Goal: Task Accomplishment & Management: Manage account settings

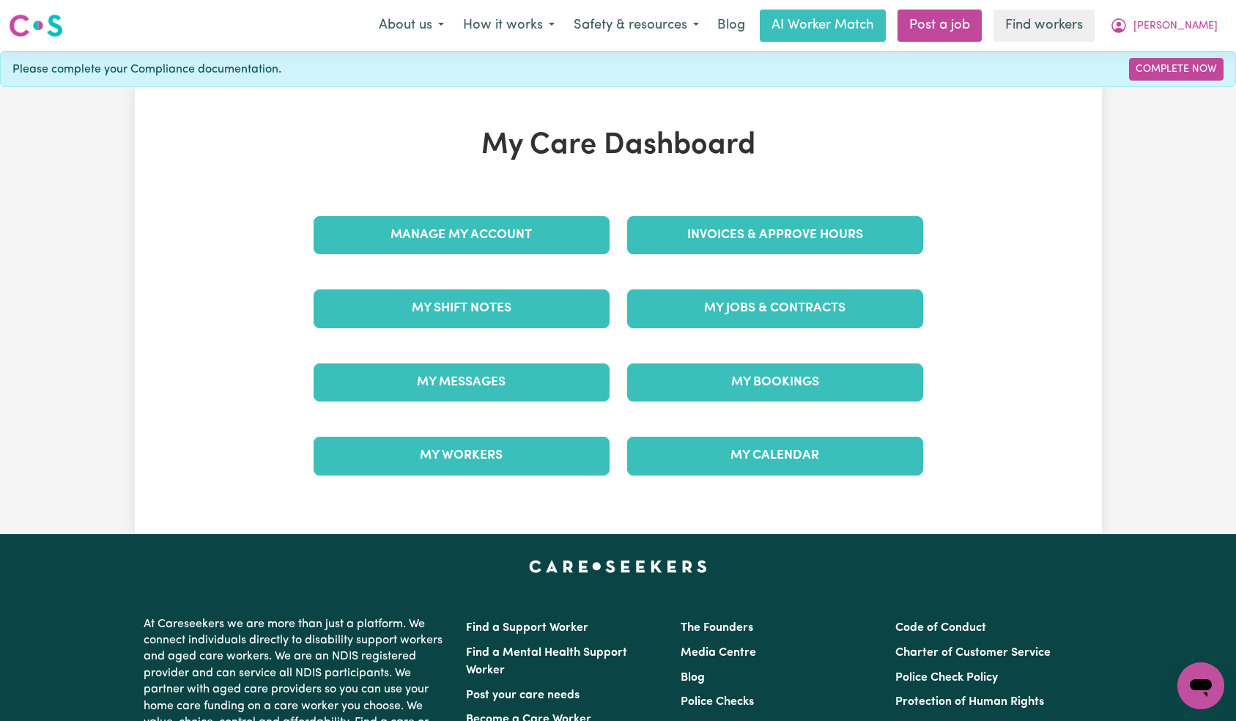
click at [528, 203] on div "Manage My Account" at bounding box center [461, 234] width 313 height 73
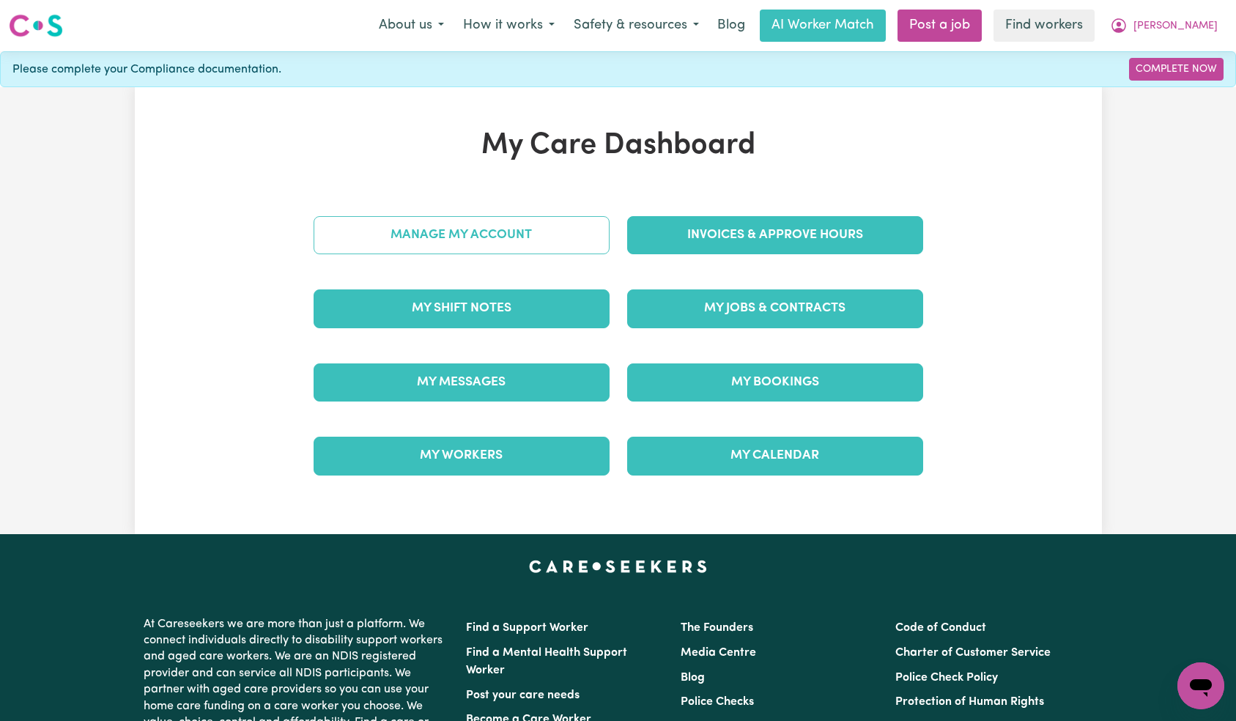
click at [530, 229] on link "Manage My Account" at bounding box center [461, 235] width 296 height 38
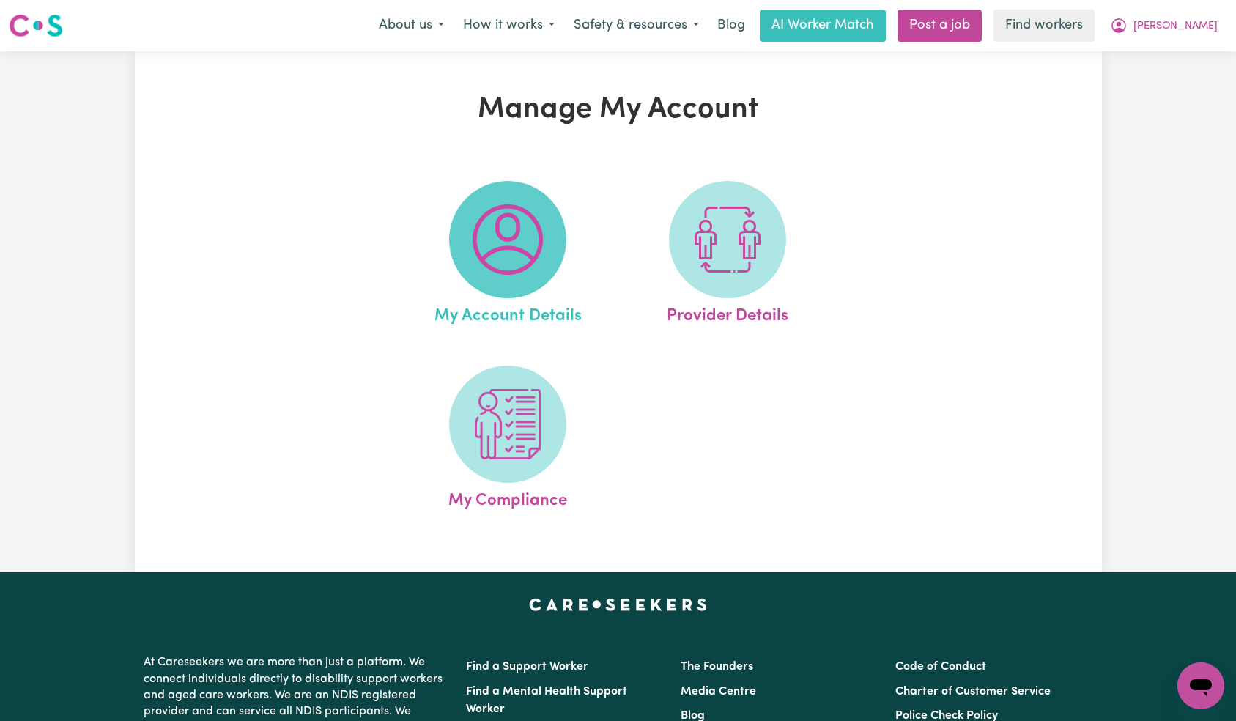
click at [524, 226] on img at bounding box center [507, 239] width 70 height 70
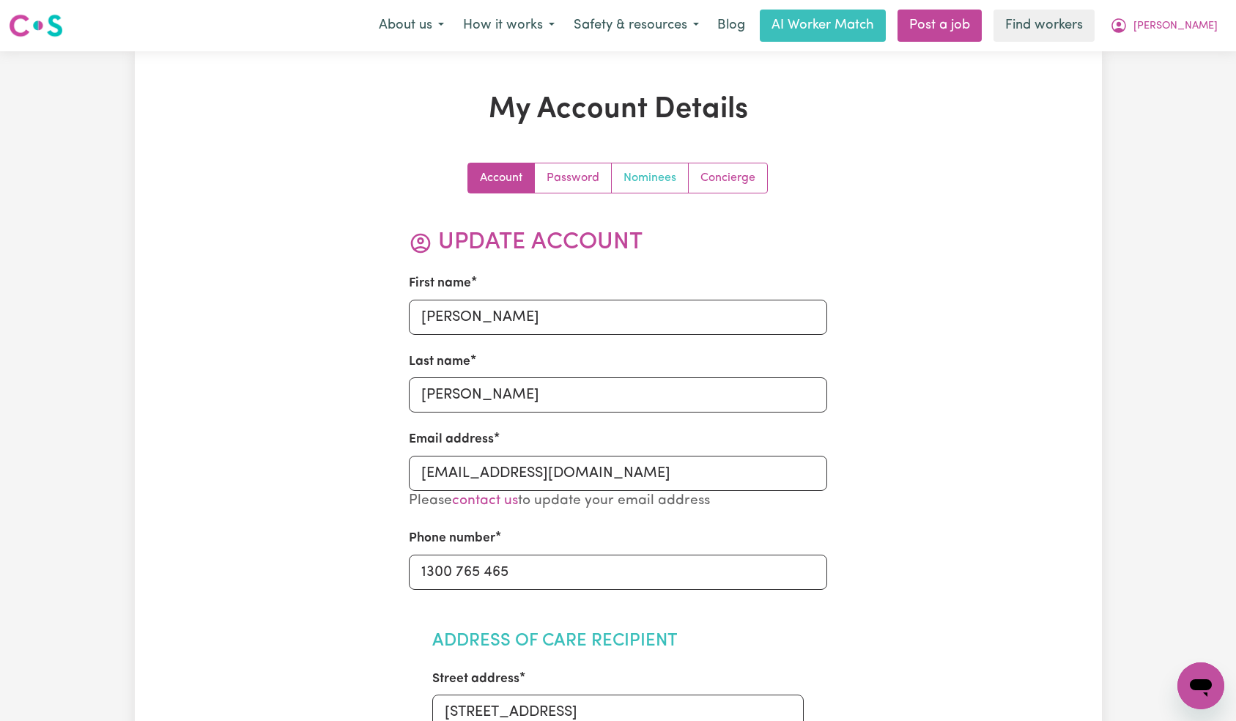
click at [656, 181] on link "Nominees" at bounding box center [650, 177] width 77 height 29
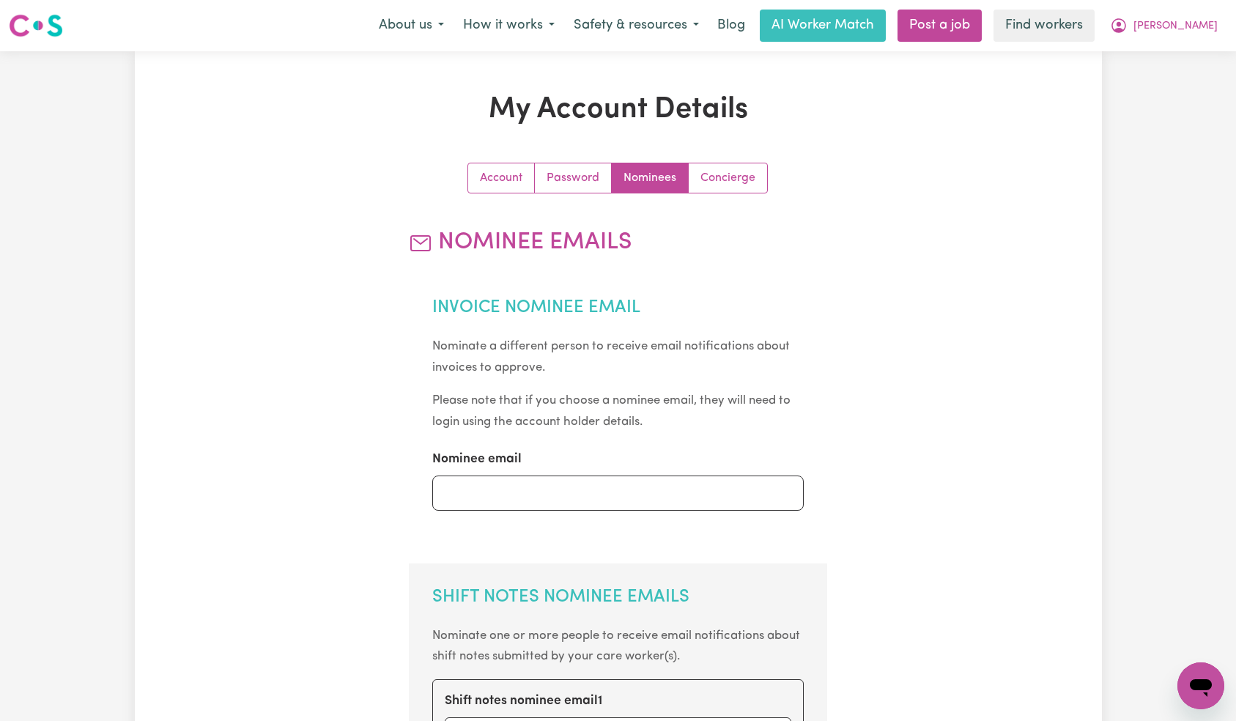
scroll to position [281, 0]
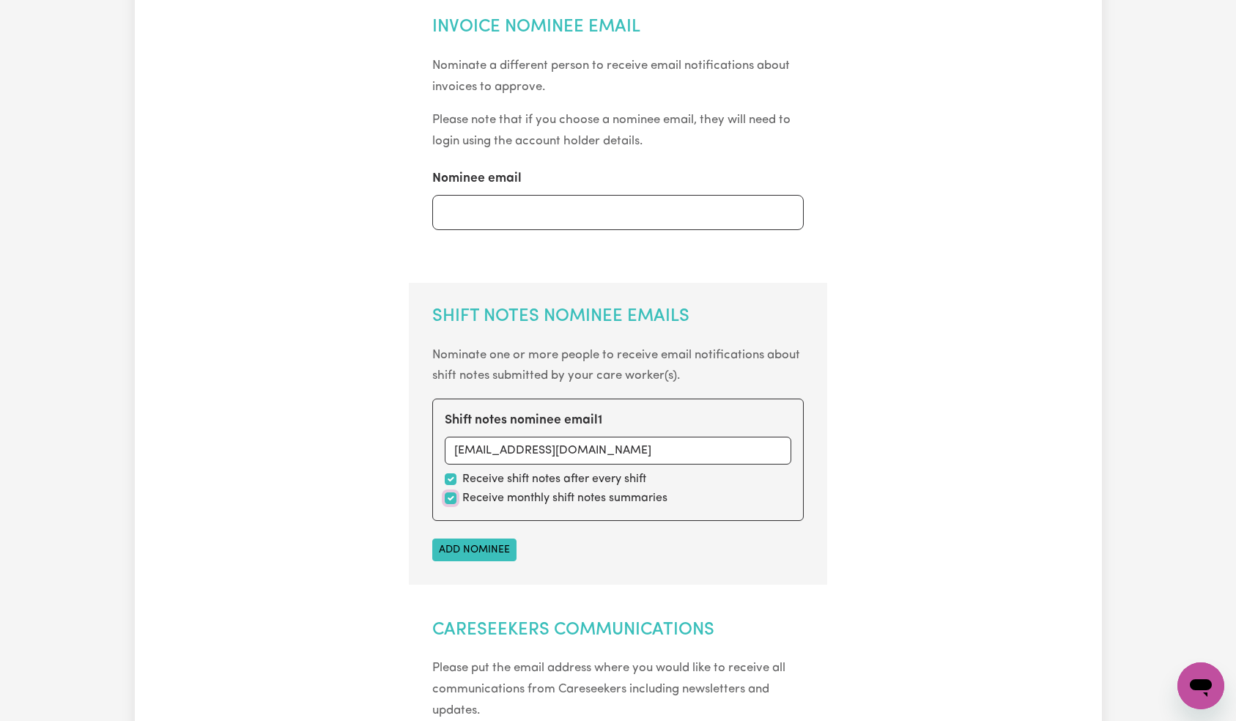
click at [452, 496] on input "checkbox" at bounding box center [451, 498] width 12 height 12
checkbox input "false"
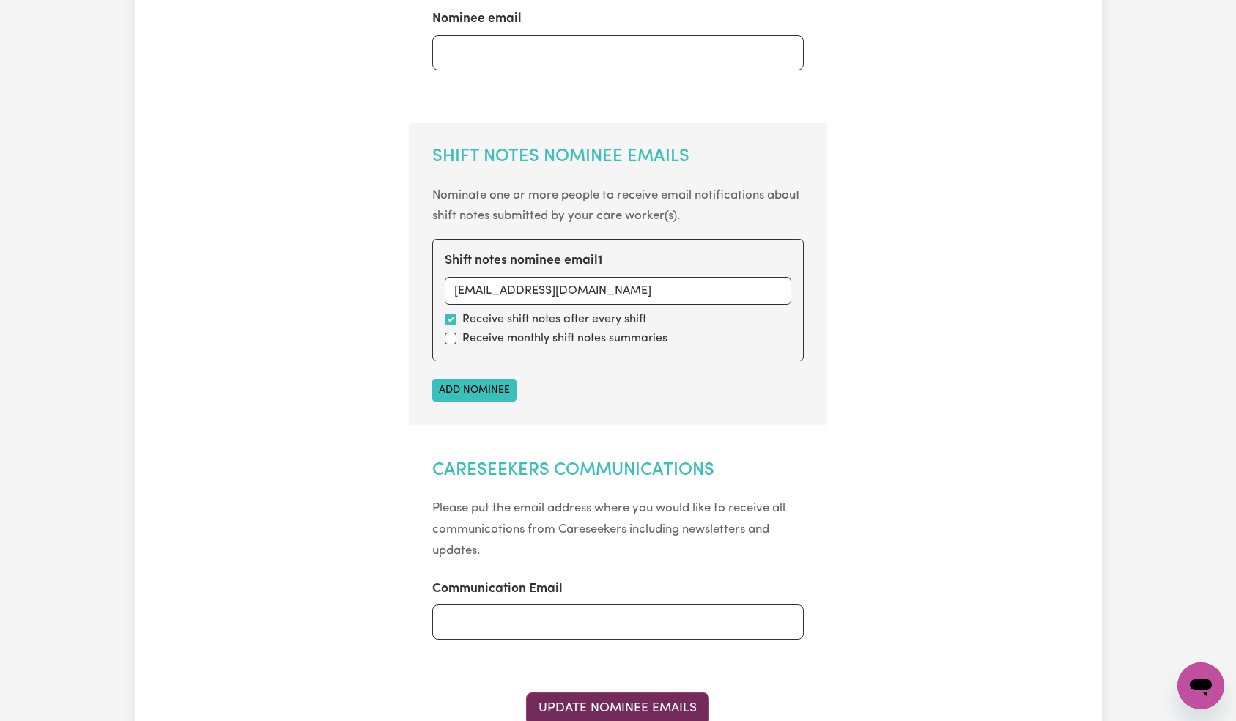
click at [642, 710] on button "Update Nominee Emails" at bounding box center [617, 708] width 183 height 32
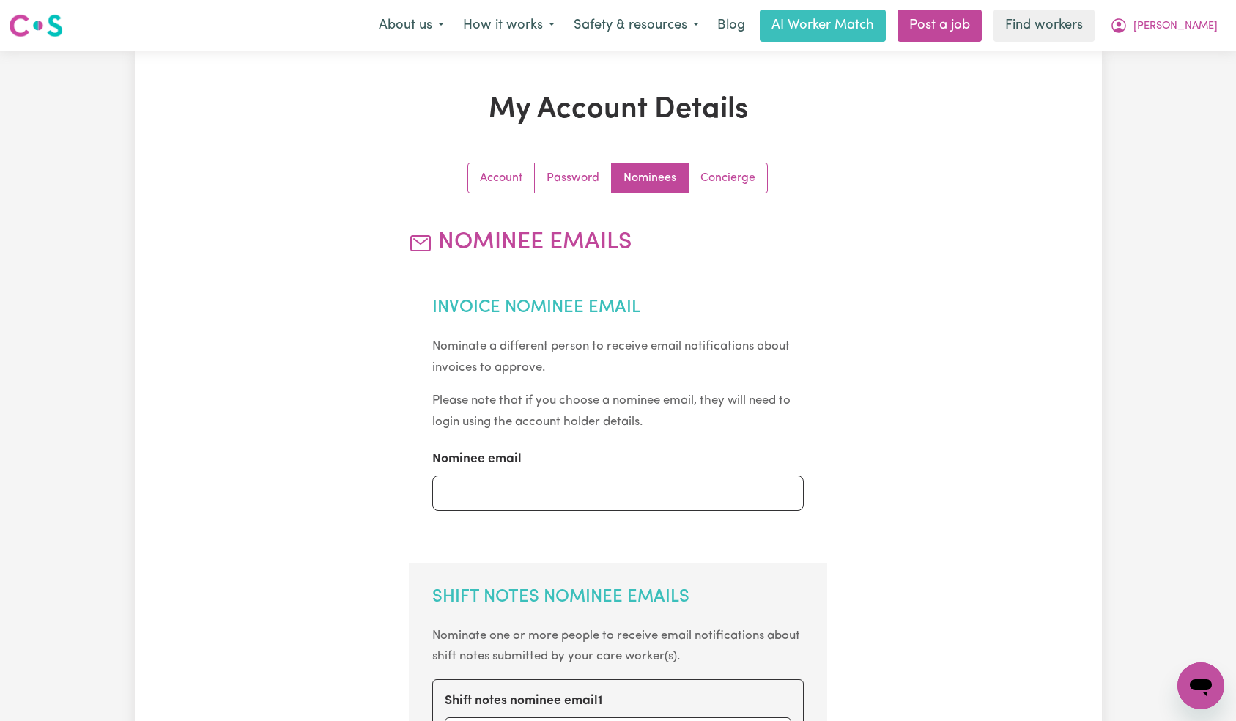
click at [1230, 13] on div "Menu About us How it works Safety & resources Blog AI Worker Match Post a job F…" at bounding box center [618, 26] width 1236 height 34
click at [1205, 29] on span "[PERSON_NAME]" at bounding box center [1175, 26] width 84 height 16
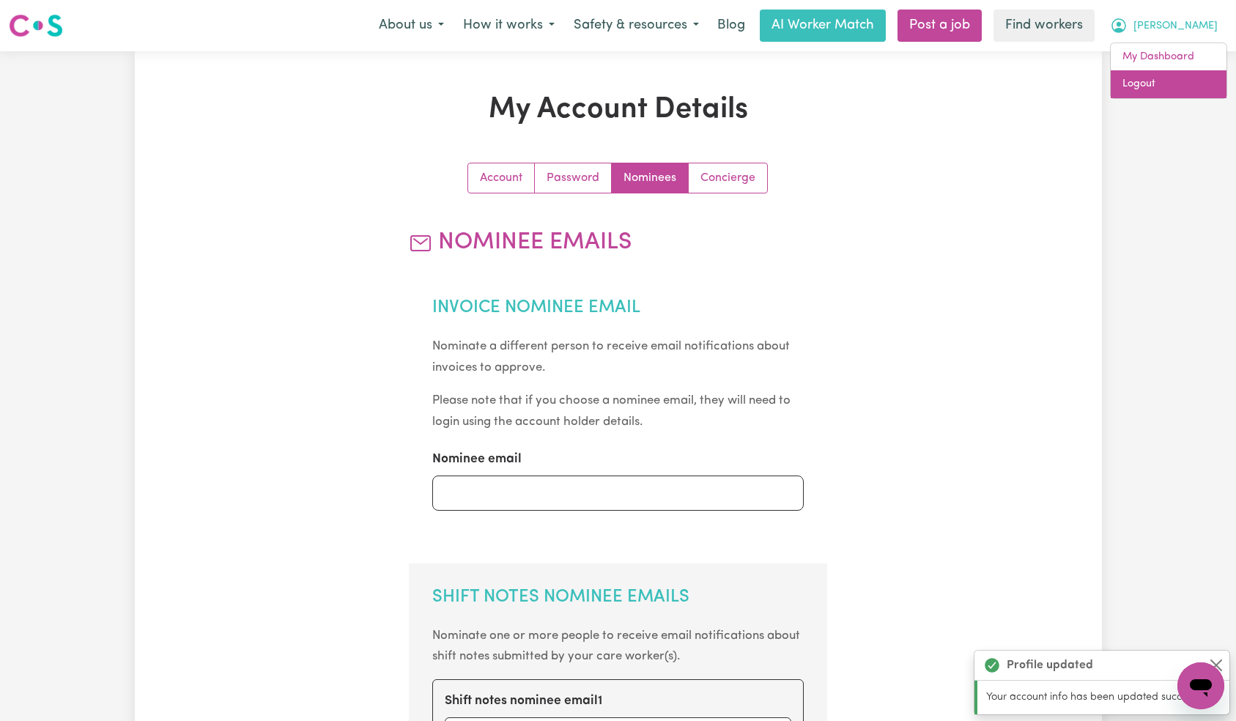
click at [1185, 73] on link "Logout" at bounding box center [1168, 84] width 116 height 28
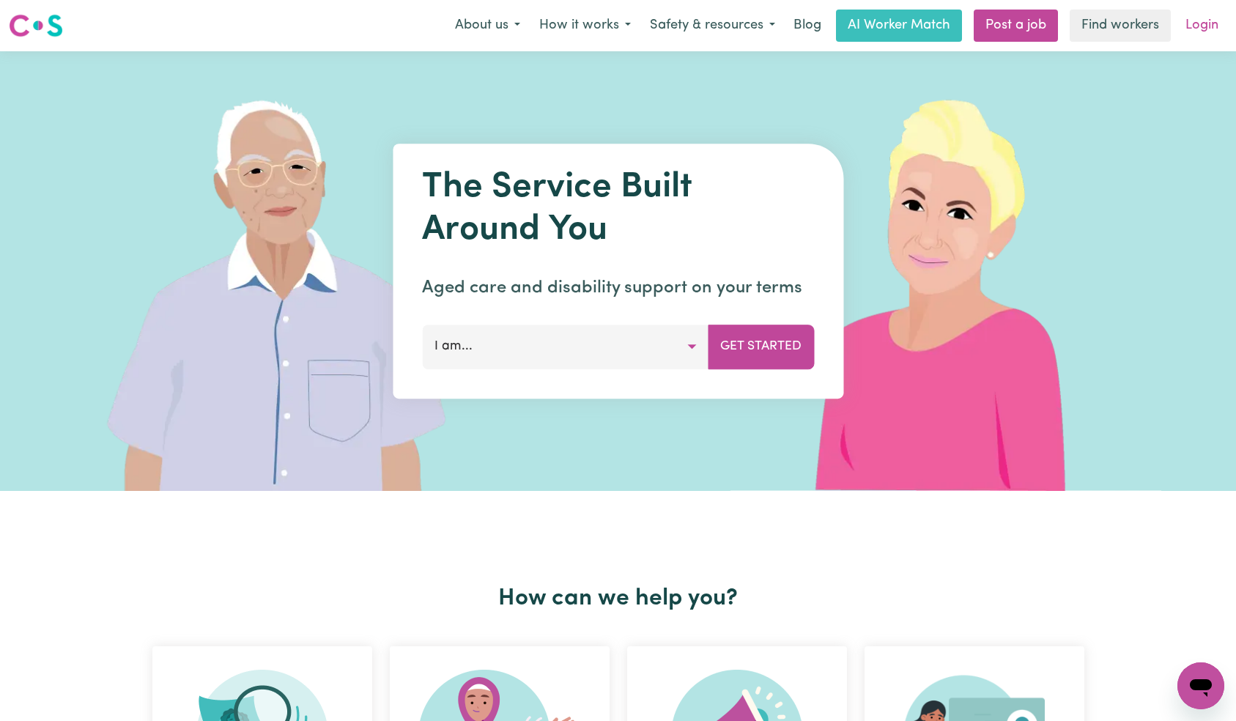
click at [1197, 33] on link "Login" at bounding box center [1201, 26] width 51 height 32
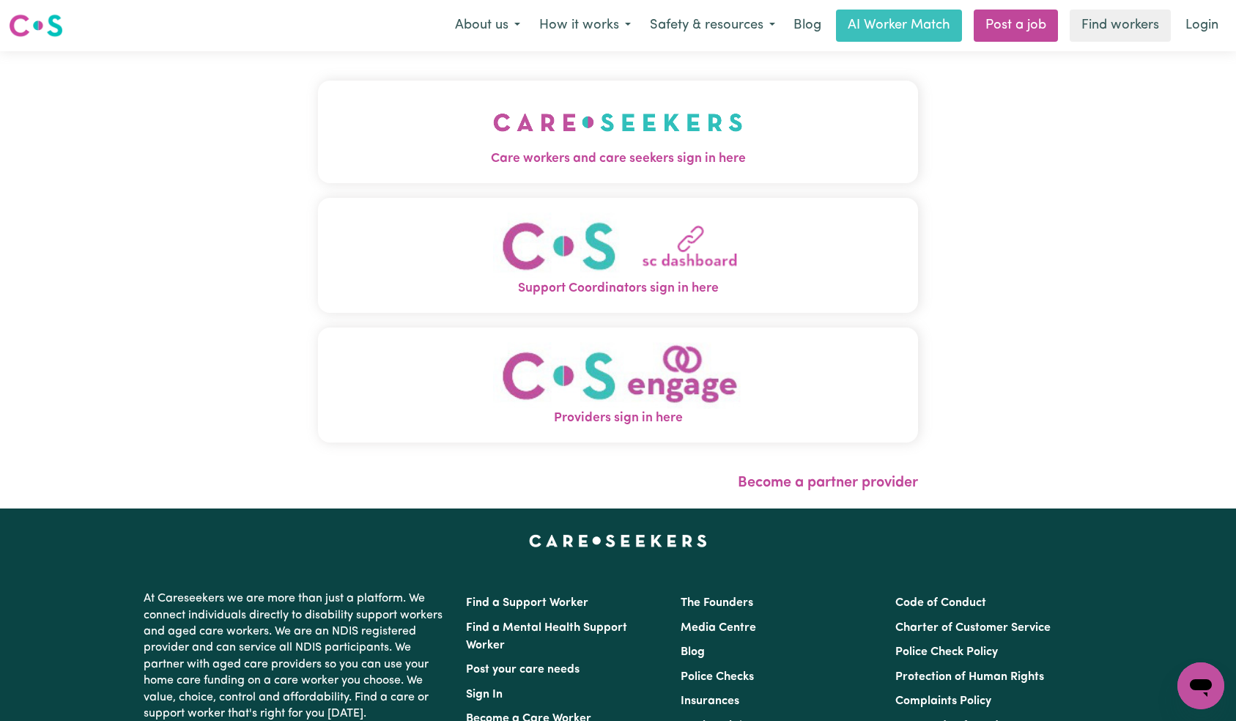
click at [408, 125] on button "Care workers and care seekers sign in here" at bounding box center [618, 132] width 601 height 103
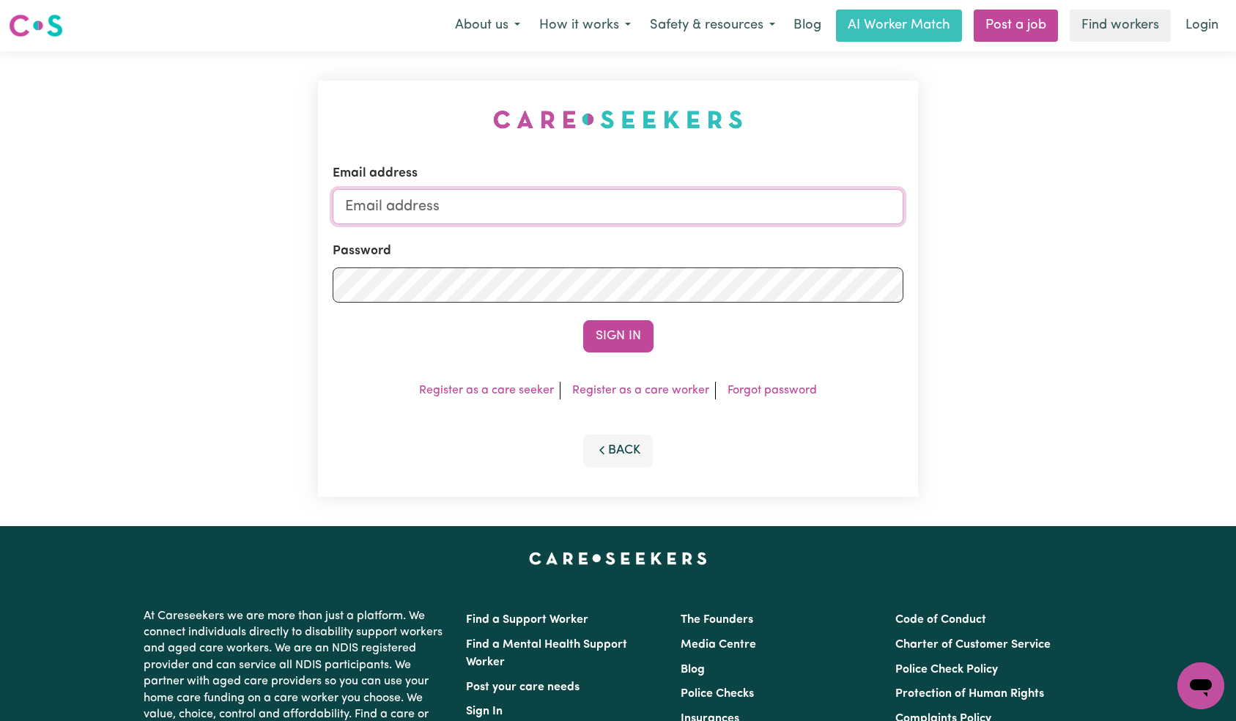
click at [598, 215] on input "Email address" at bounding box center [618, 206] width 571 height 35
paste input "[EMAIL_ADDRESS][DOMAIN_NAME]"
type input "[EMAIL_ADDRESS][DOMAIN_NAME]"
click at [615, 334] on button "Sign In" at bounding box center [618, 336] width 70 height 32
